Goal: Information Seeking & Learning: Learn about a topic

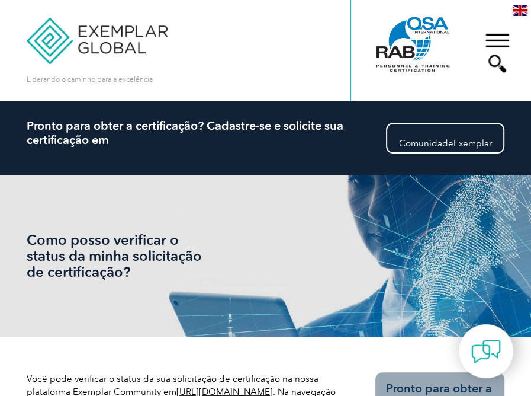
click at [117, 36] on img at bounding box center [97, 32] width 141 height 64
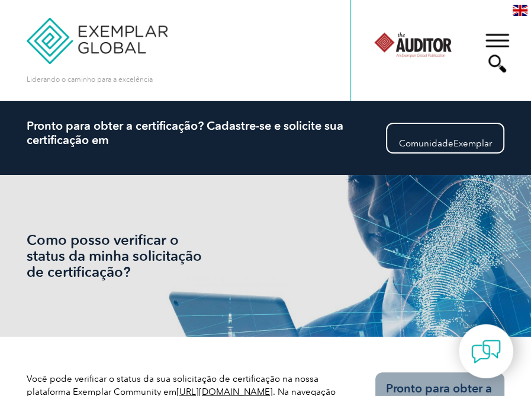
click at [430, 41] on div at bounding box center [413, 44] width 80 height 65
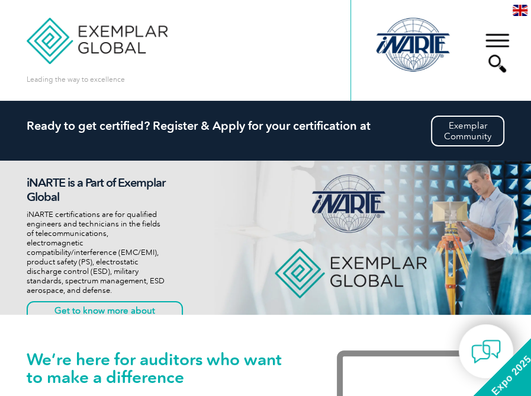
click at [526, 7] on img at bounding box center [520, 10] width 15 height 11
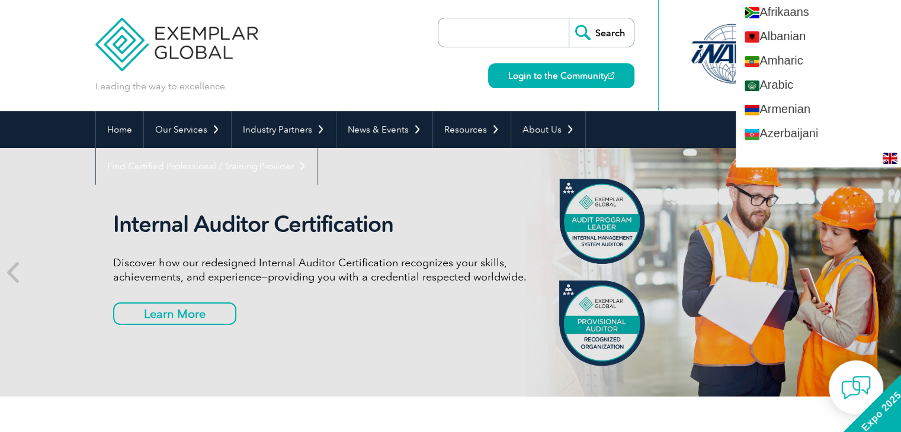
click at [391, 46] on div "Leading the way to excellence Search" at bounding box center [450, 55] width 711 height 111
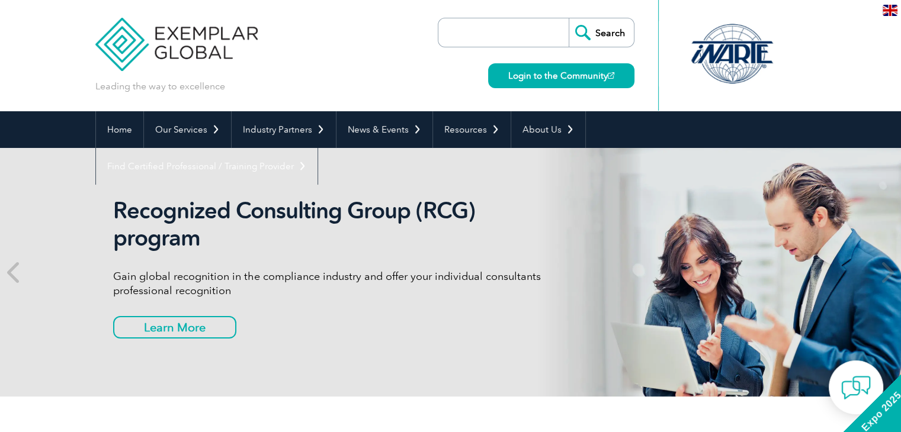
click at [531, 9] on div "en" at bounding box center [890, 10] width 22 height 20
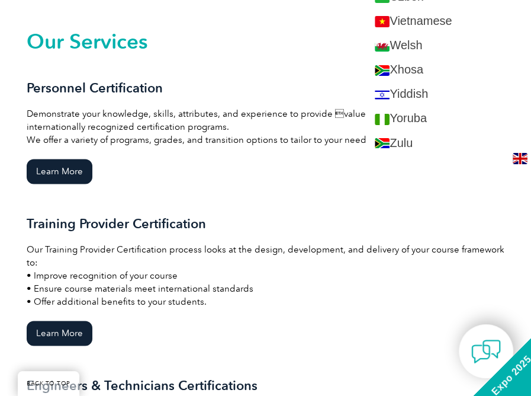
scroll to position [943, 0]
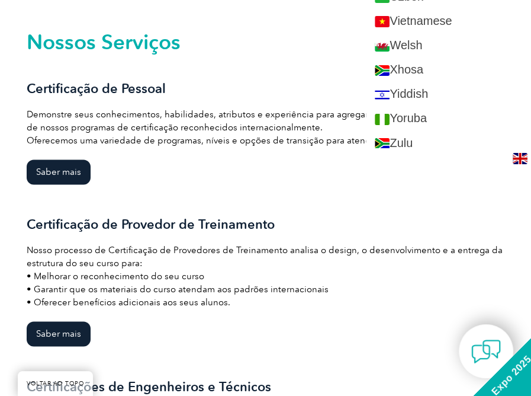
click at [236, 185] on div "Certificação de Pessoal Demonstre seus conhecimentos, habilidades, atributos e …" at bounding box center [266, 149] width 478 height 136
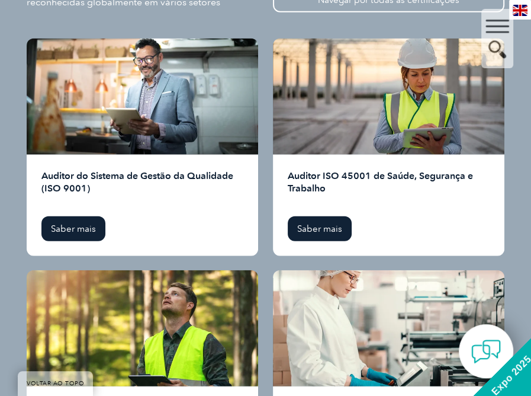
scroll to position [1688, 0]
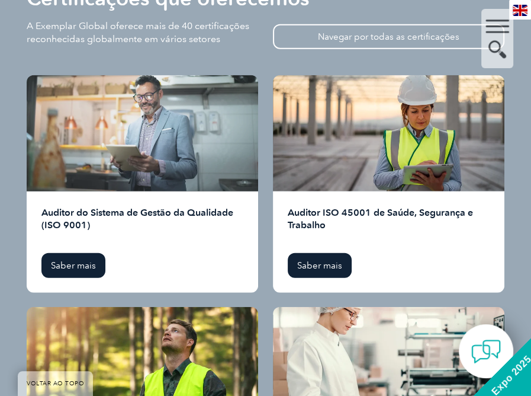
click at [163, 133] on div at bounding box center [143, 133] width 232 height 116
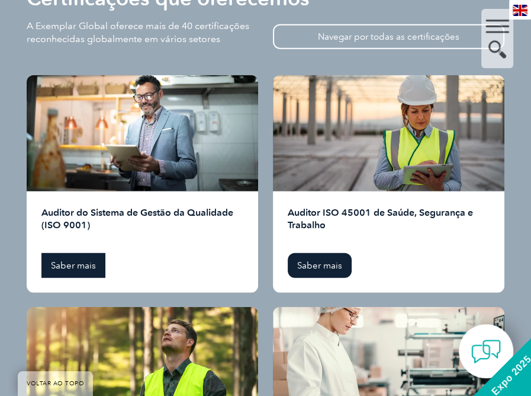
click at [73, 268] on font "Saber mais" at bounding box center [73, 265] width 45 height 11
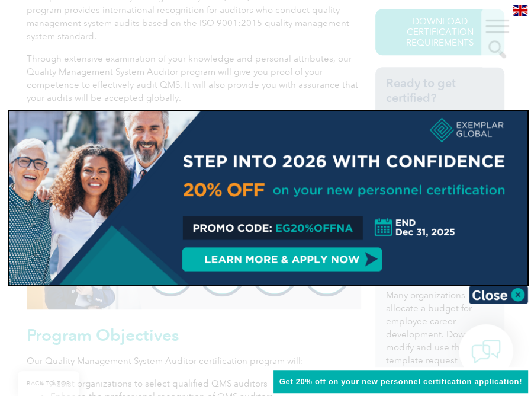
scroll to position [415, 0]
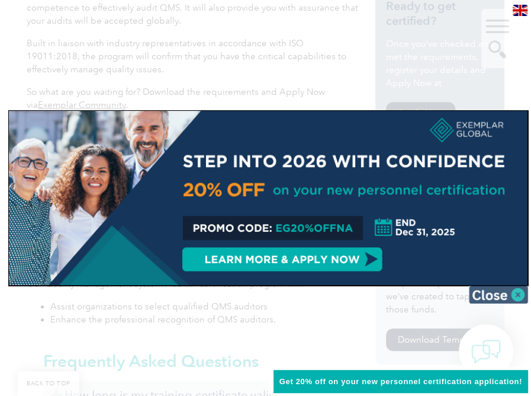
click at [506, 295] on img at bounding box center [498, 294] width 59 height 18
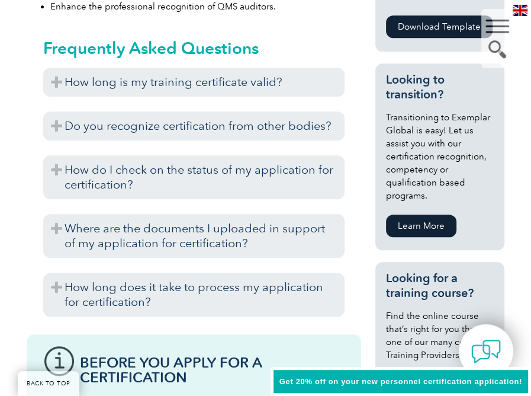
scroll to position [770, 0]
